Goal: Entertainment & Leisure: Consume media (video, audio)

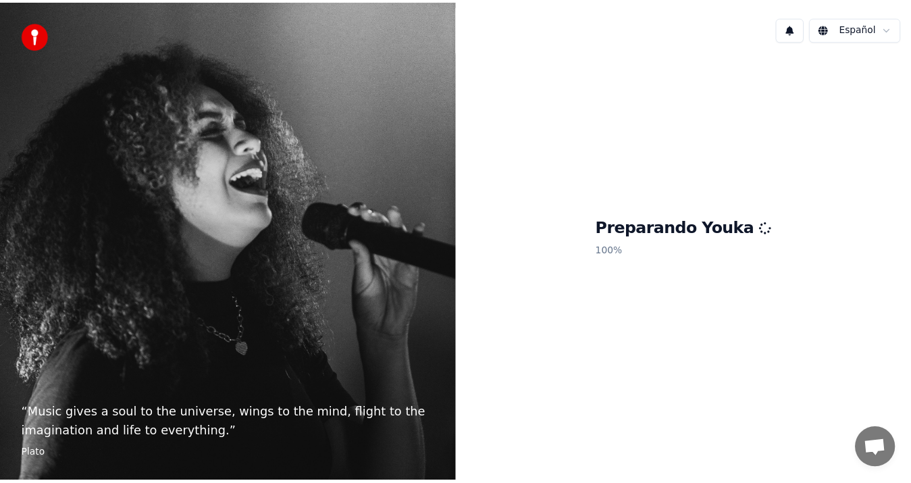
scroll to position [483, 0]
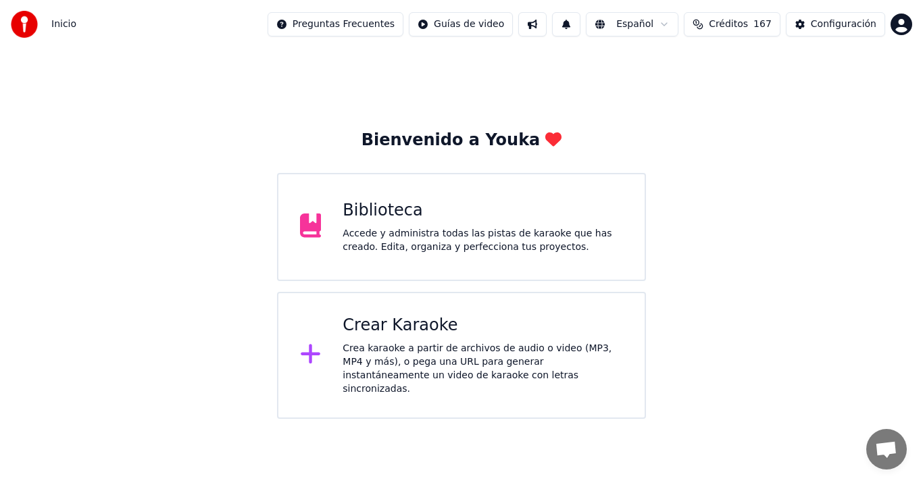
click at [519, 247] on div "Accede y administra todas las pistas de karaoke que has creado. Edita, organiza…" at bounding box center [482, 240] width 280 height 27
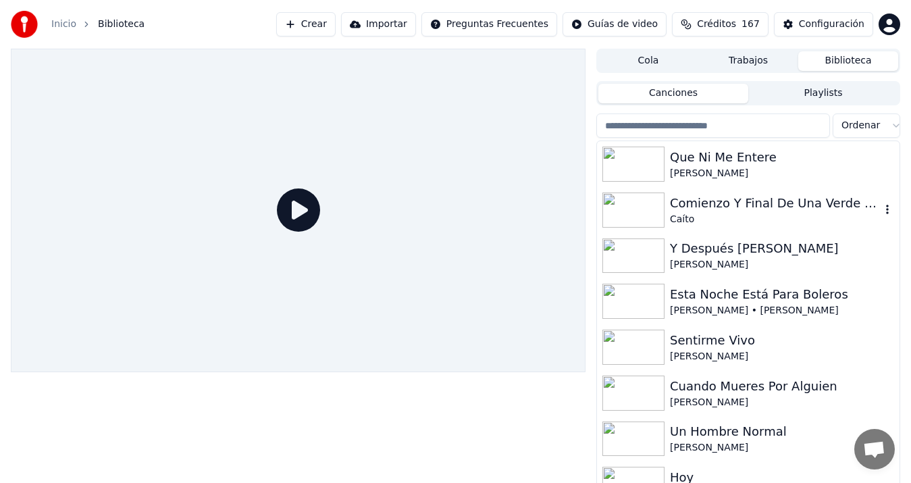
click at [723, 205] on div "Comienzo Y Final De Una Verde [DATE]" at bounding box center [775, 203] width 211 height 19
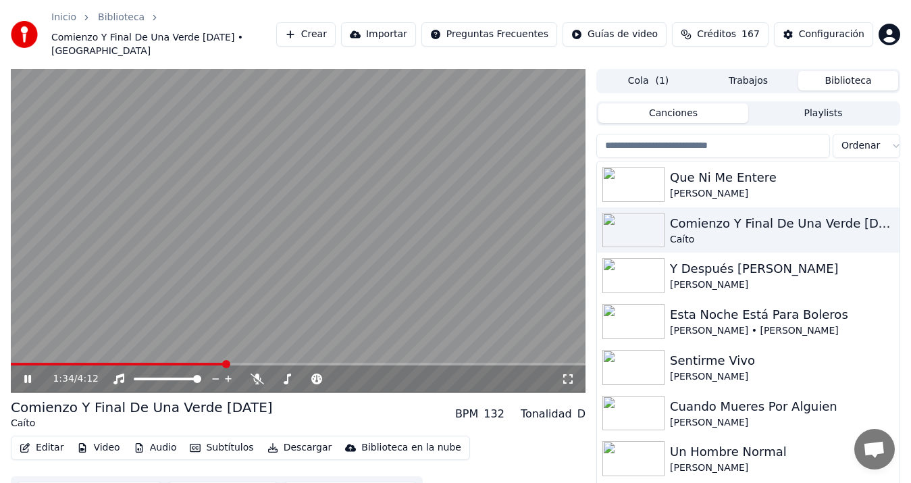
click at [332, 316] on video at bounding box center [298, 231] width 575 height 324
click at [330, 251] on video at bounding box center [298, 231] width 575 height 324
click at [309, 378] on span at bounding box center [319, 379] width 34 height 3
click at [322, 375] on span at bounding box center [326, 379] width 8 height 8
click at [184, 363] on span at bounding box center [97, 364] width 173 height 3
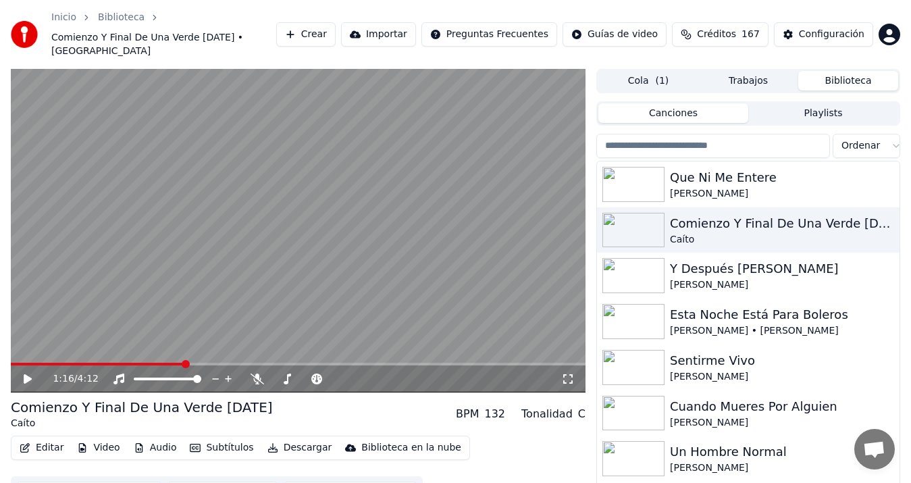
click at [26, 374] on icon at bounding box center [28, 378] width 8 height 9
